Goal: Transaction & Acquisition: Purchase product/service

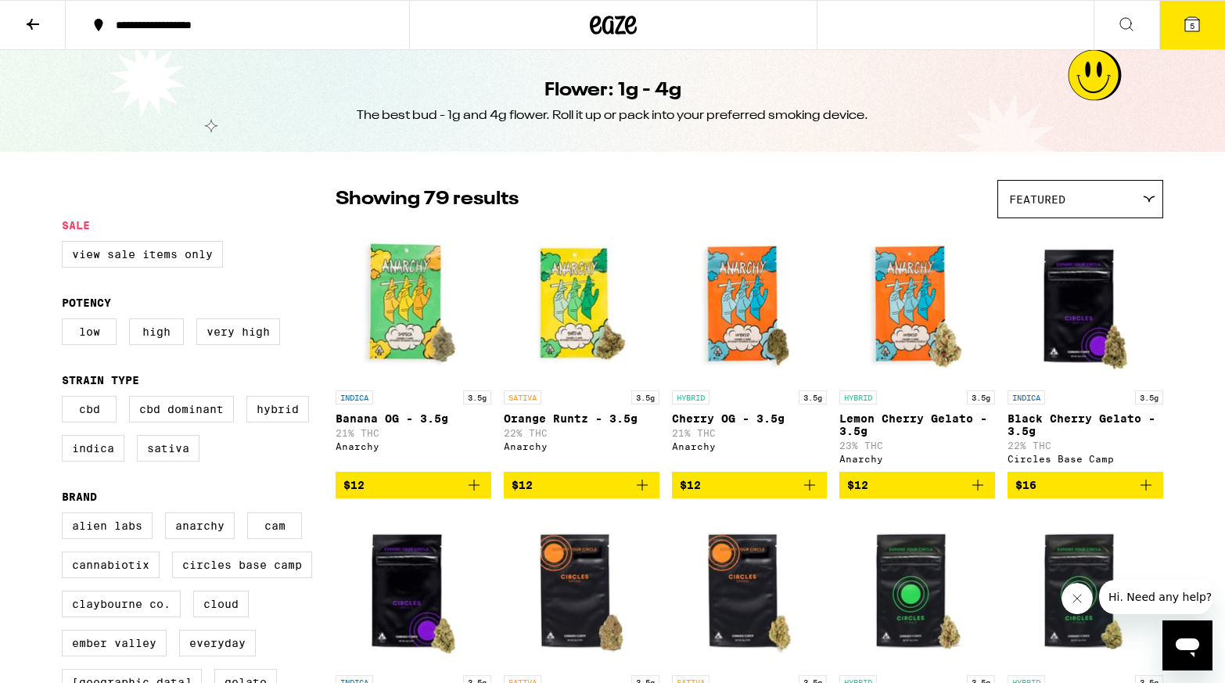
click at [36, 29] on icon at bounding box center [32, 24] width 19 height 19
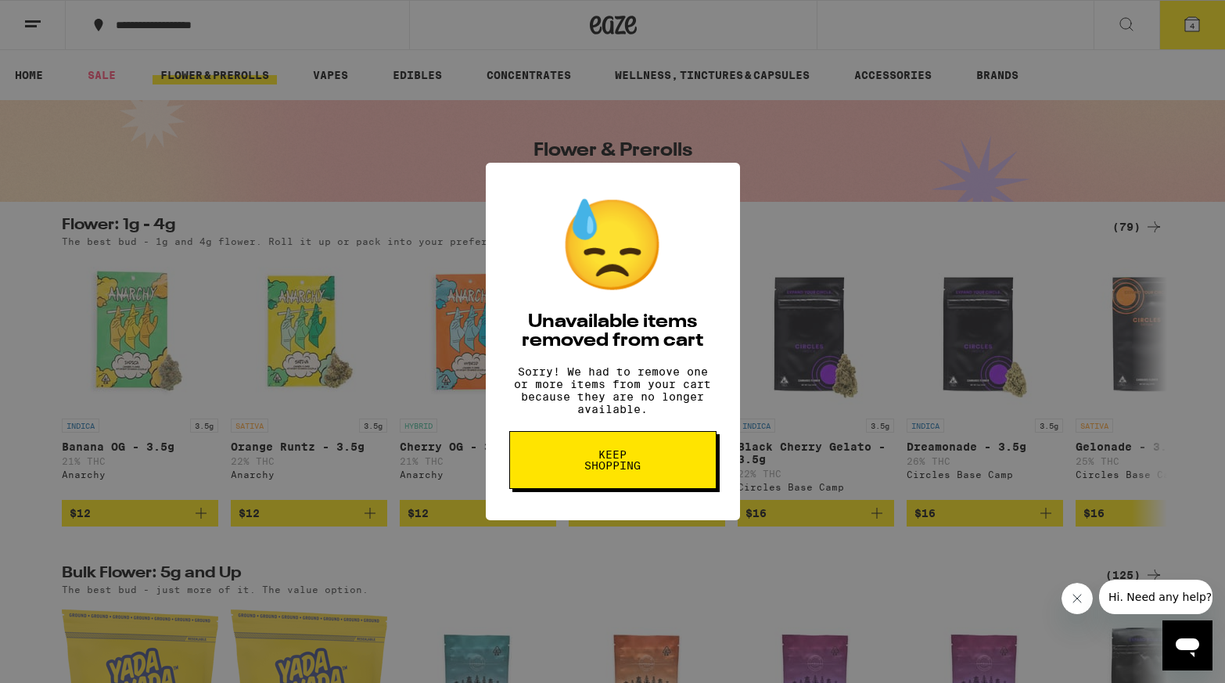
click at [580, 486] on button "Keep Shopping" at bounding box center [612, 460] width 207 height 58
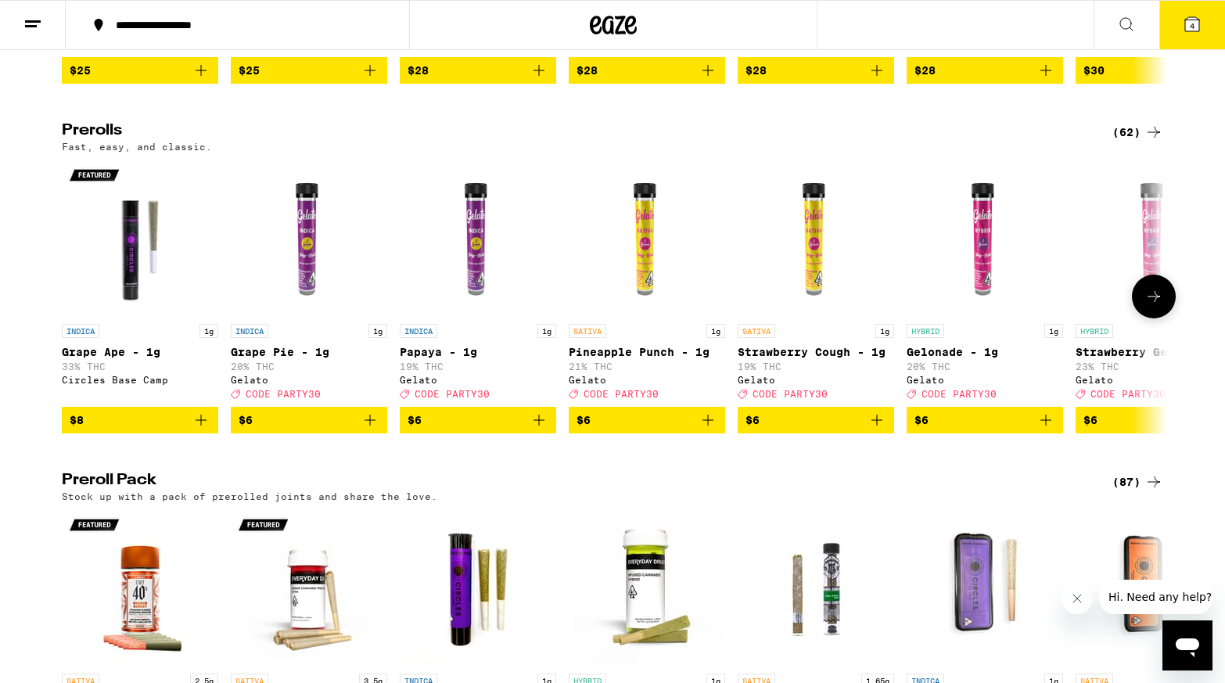
scroll to position [792, 0]
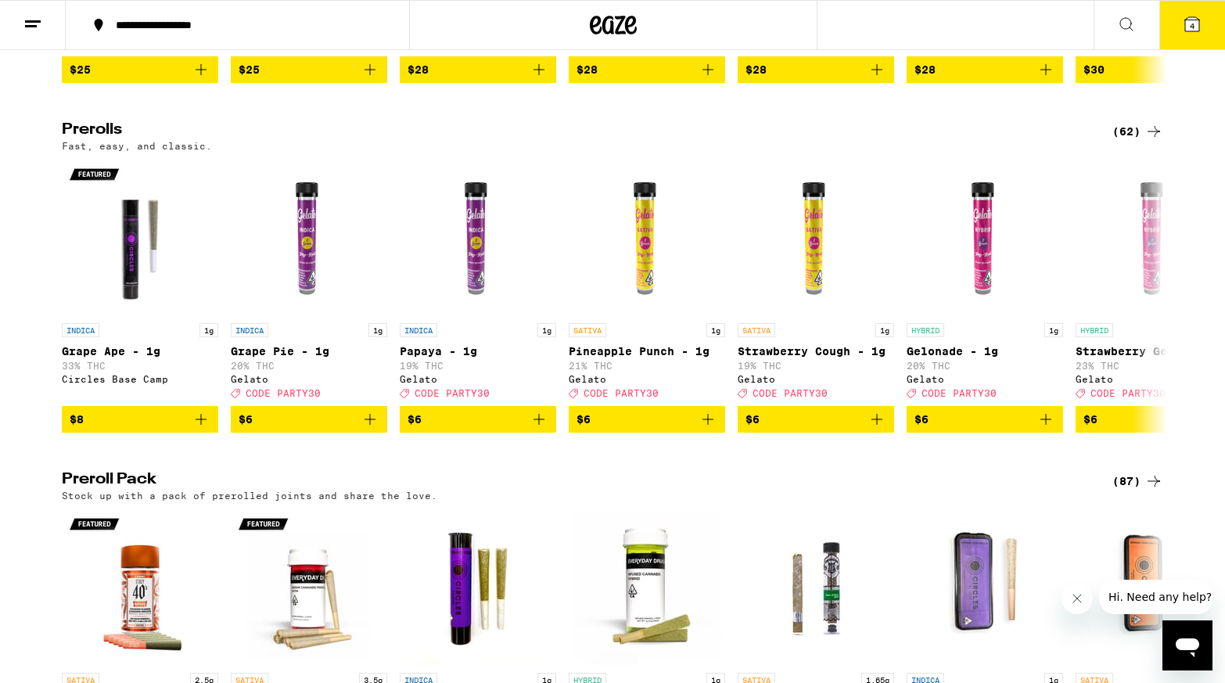
click at [1145, 141] on icon at bounding box center [1154, 131] width 19 height 19
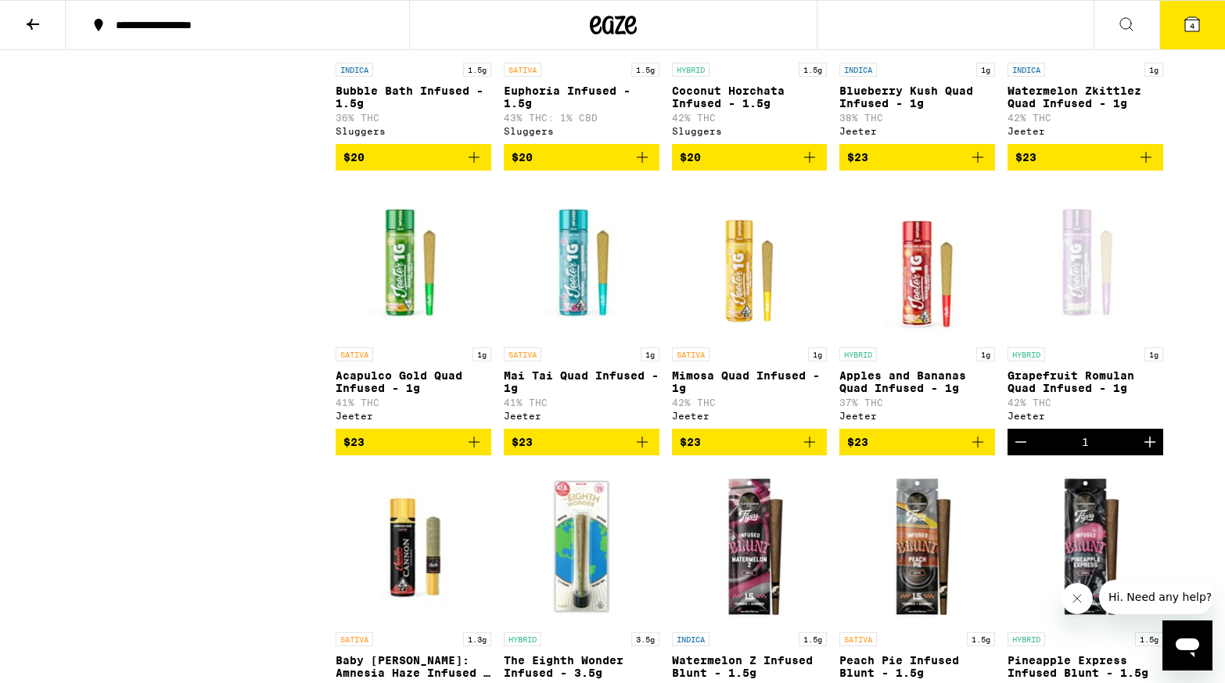
scroll to position [2929, 0]
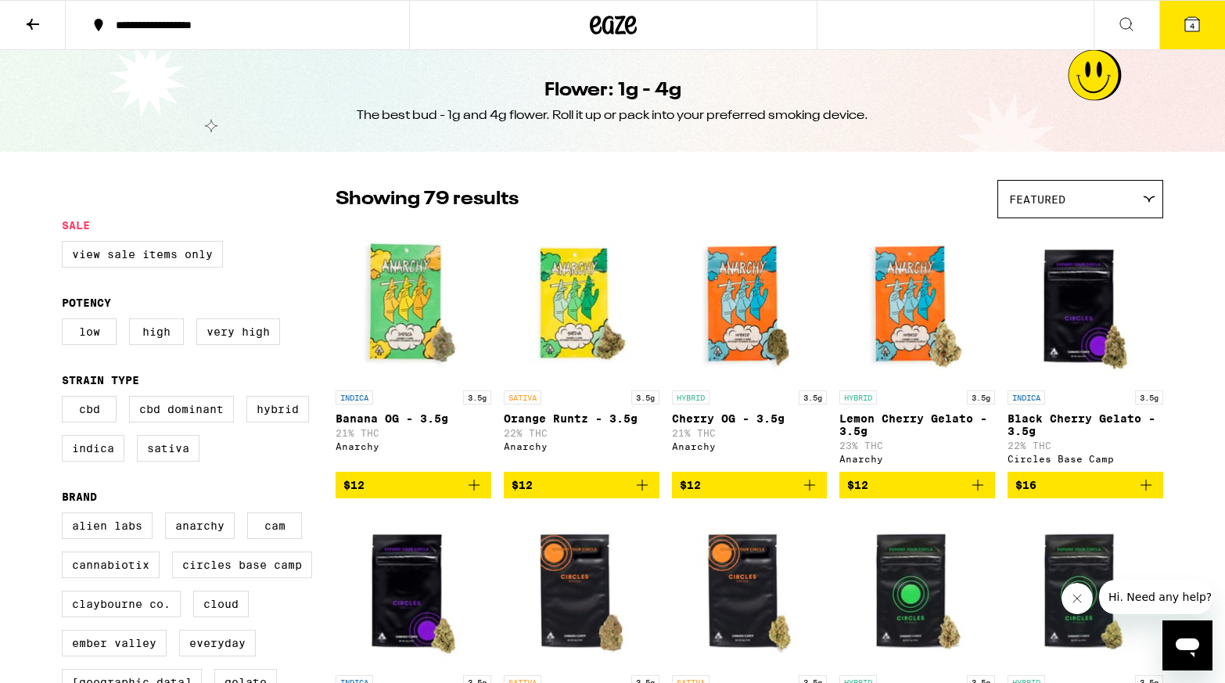
click at [46, 22] on button at bounding box center [33, 25] width 66 height 49
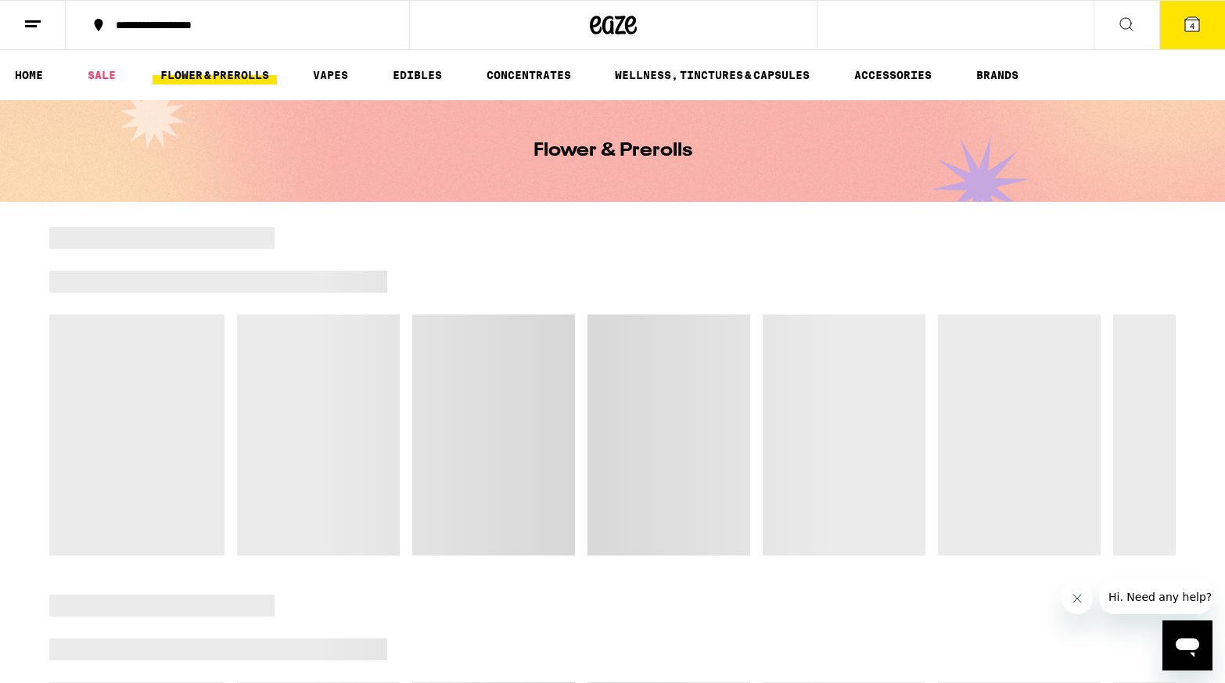
click at [207, 69] on link "FLOWER & PREROLLS" at bounding box center [215, 75] width 124 height 19
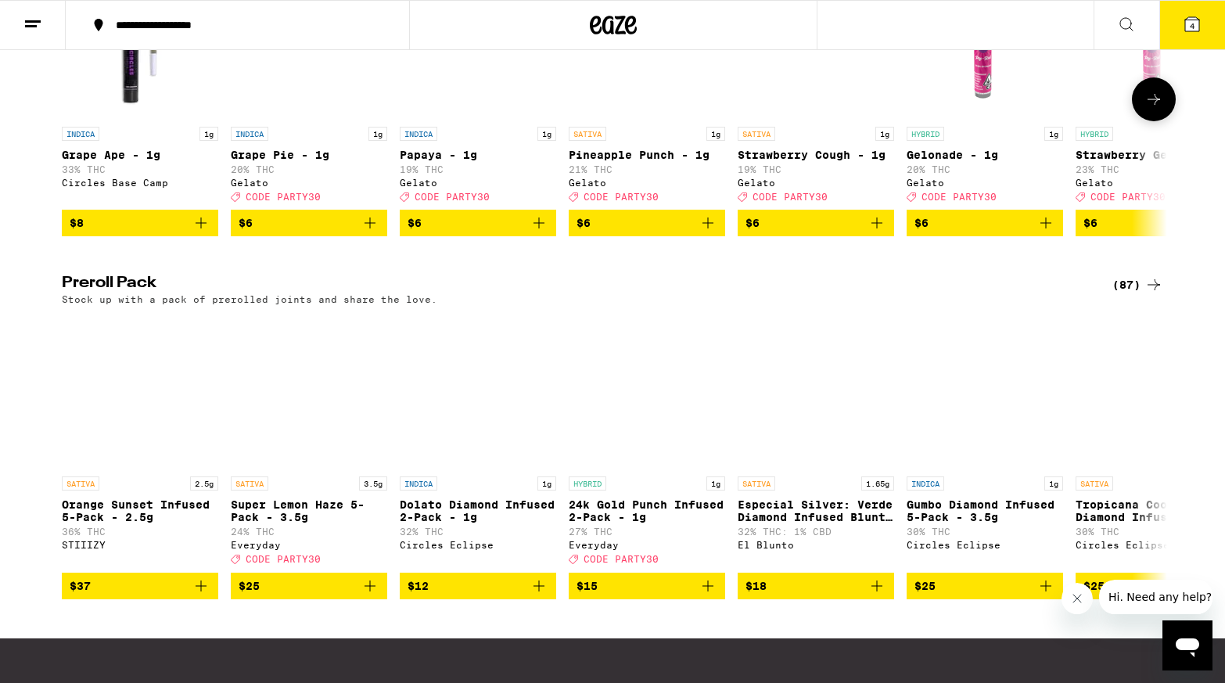
scroll to position [1052, 0]
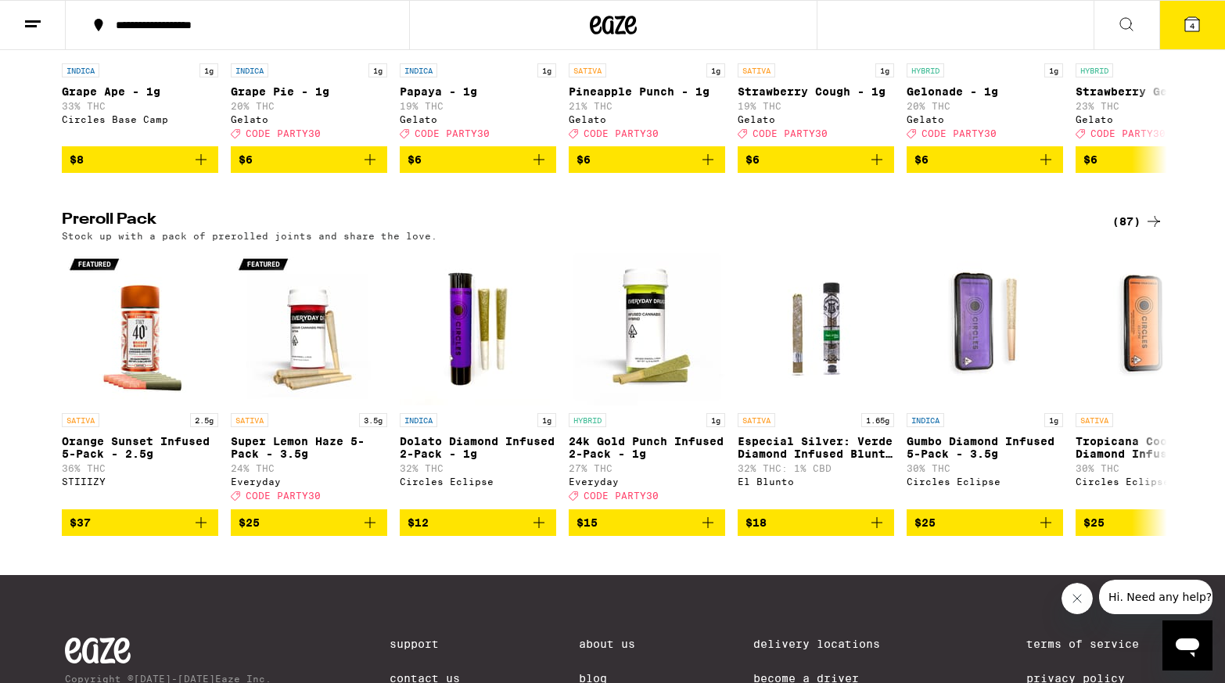
click at [1141, 231] on div "(87)" at bounding box center [1138, 221] width 51 height 19
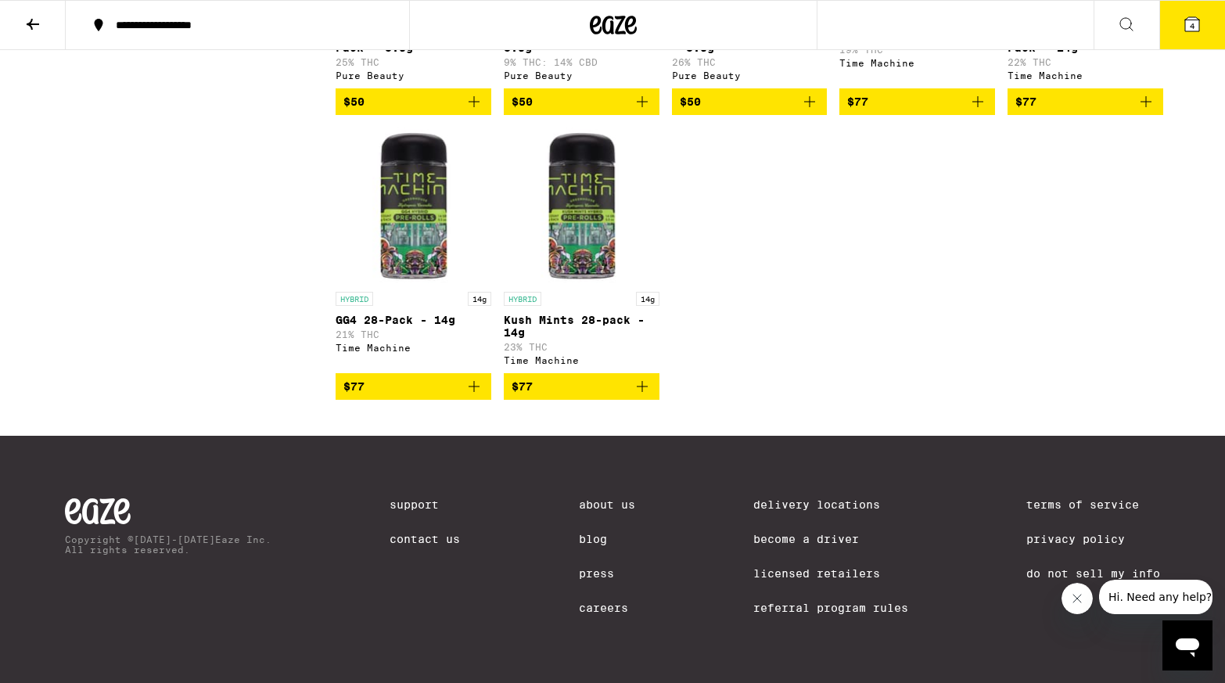
scroll to position [5122, 0]
